Goal: Task Accomplishment & Management: Use online tool/utility

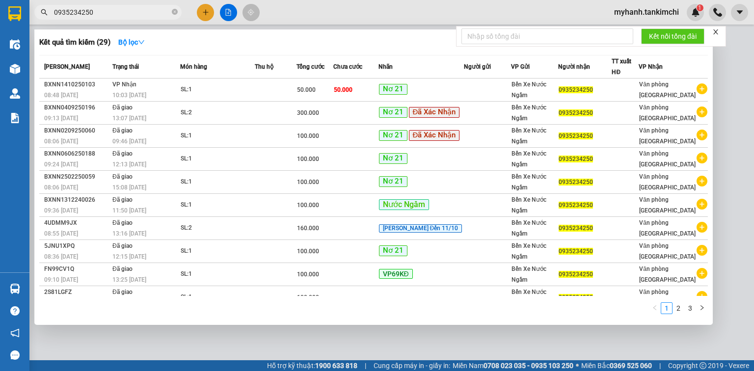
click at [92, 14] on input "0935234250" at bounding box center [112, 12] width 116 height 11
type input "0"
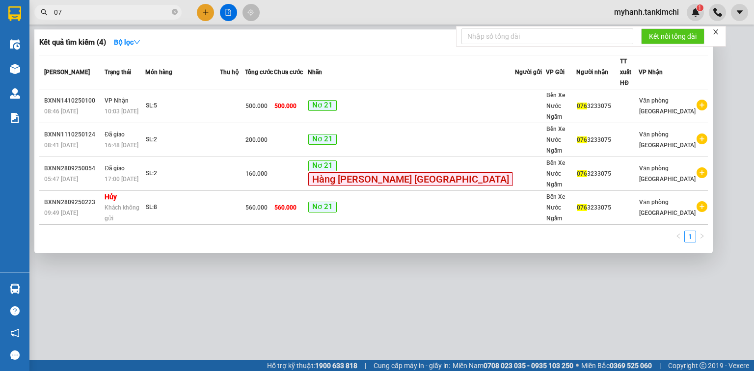
type input "0"
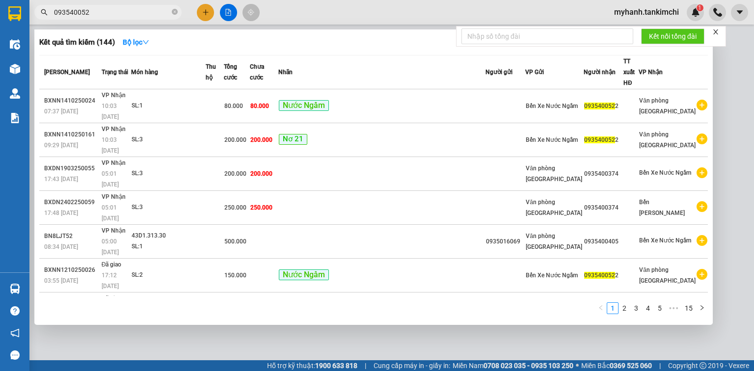
type input "0935400522"
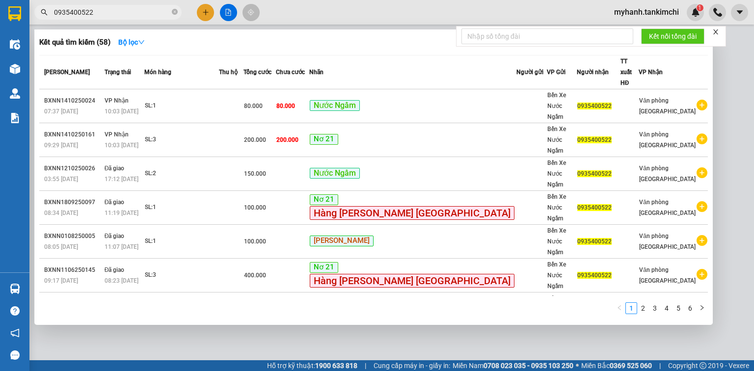
click at [128, 13] on input "0935400522" at bounding box center [112, 12] width 116 height 11
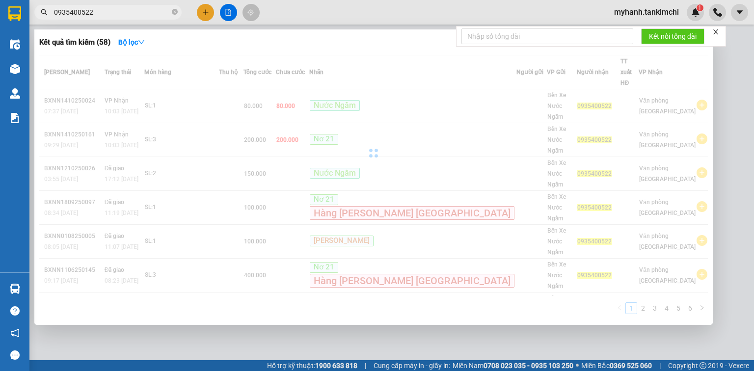
click at [128, 13] on input "0935400522" at bounding box center [112, 12] width 116 height 11
